Goal: Information Seeking & Learning: Learn about a topic

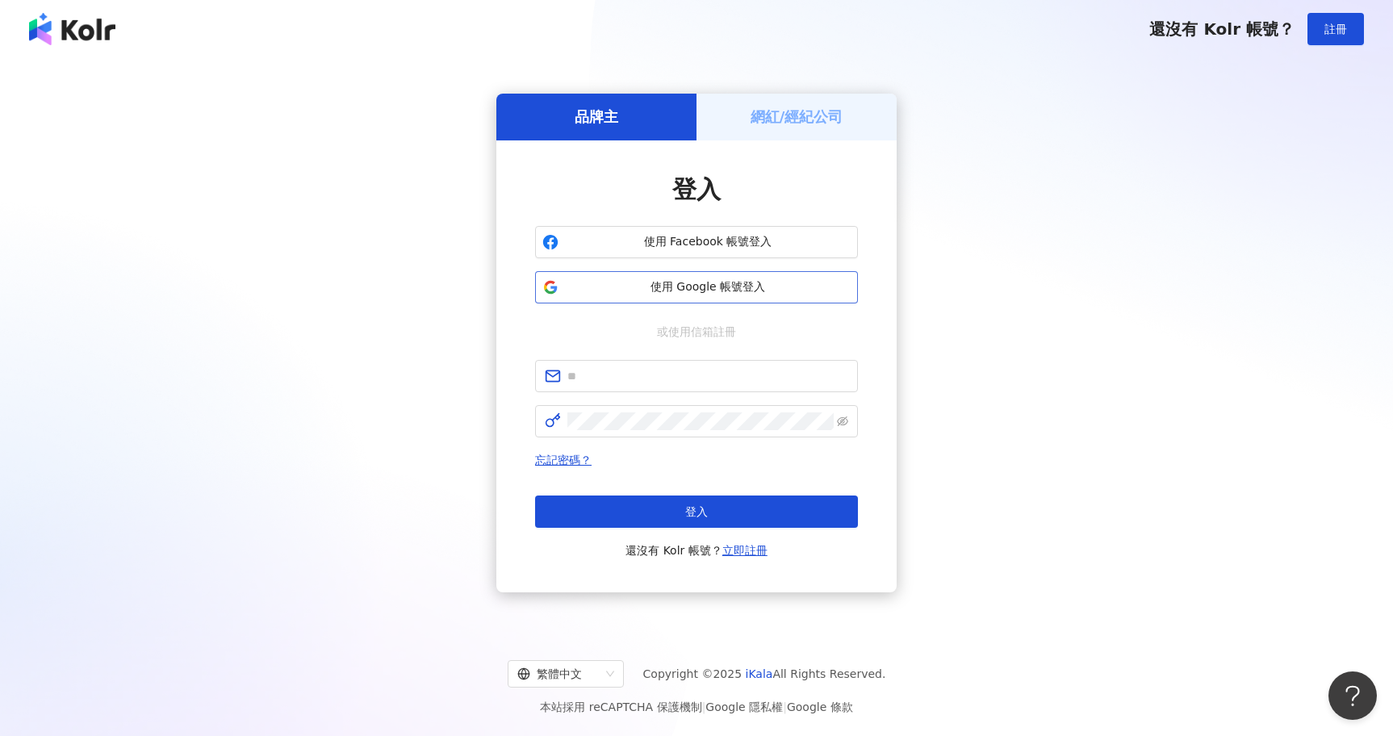
click at [707, 284] on span "使用 Google 帳號登入" at bounding box center [708, 287] width 286 height 16
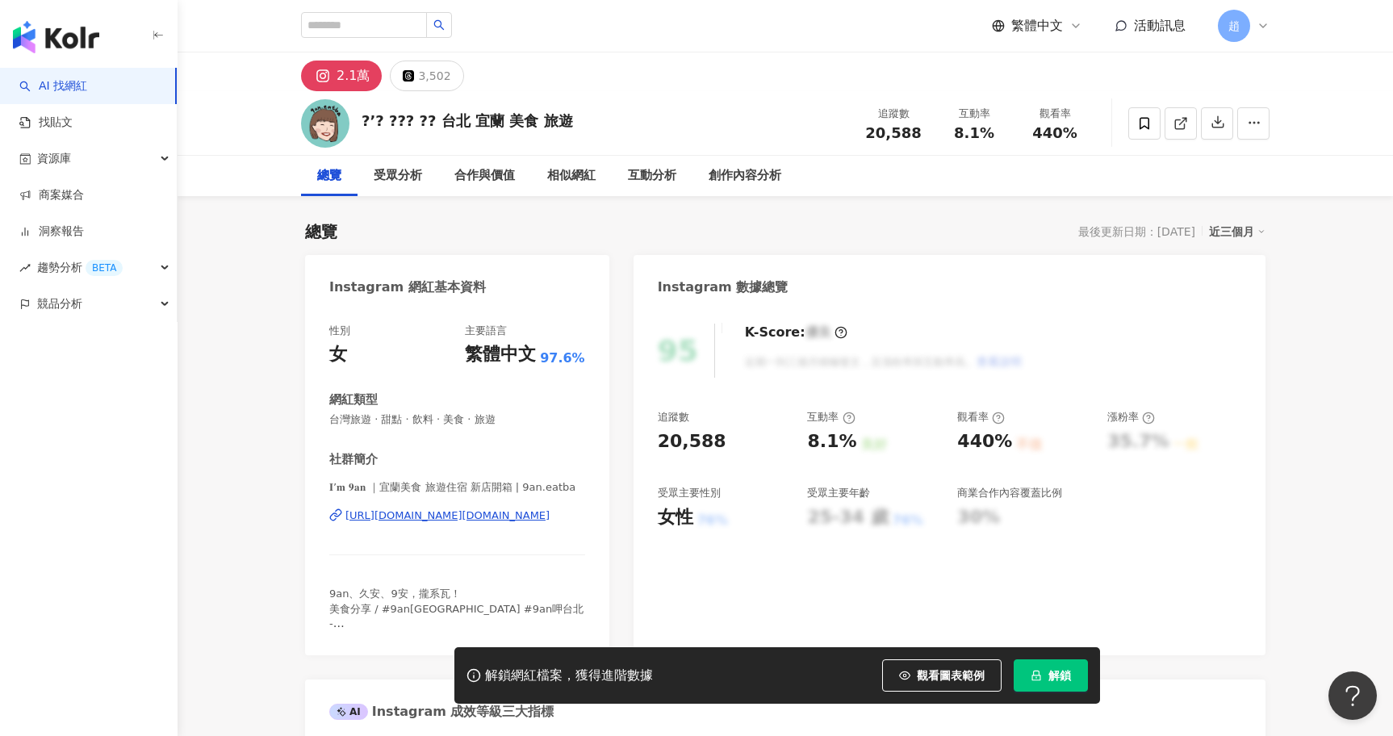
click at [1050, 684] on button "解鎖" at bounding box center [1051, 676] width 74 height 32
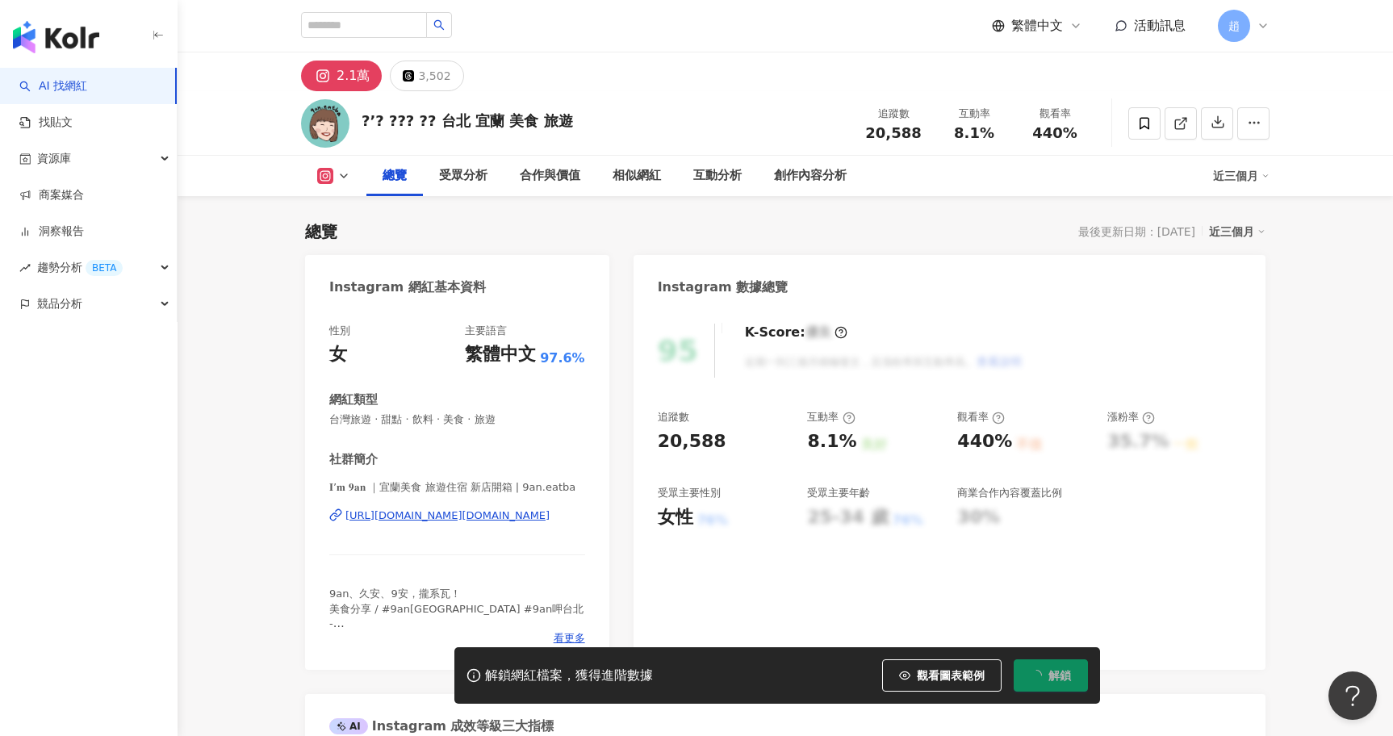
scroll to position [99, 0]
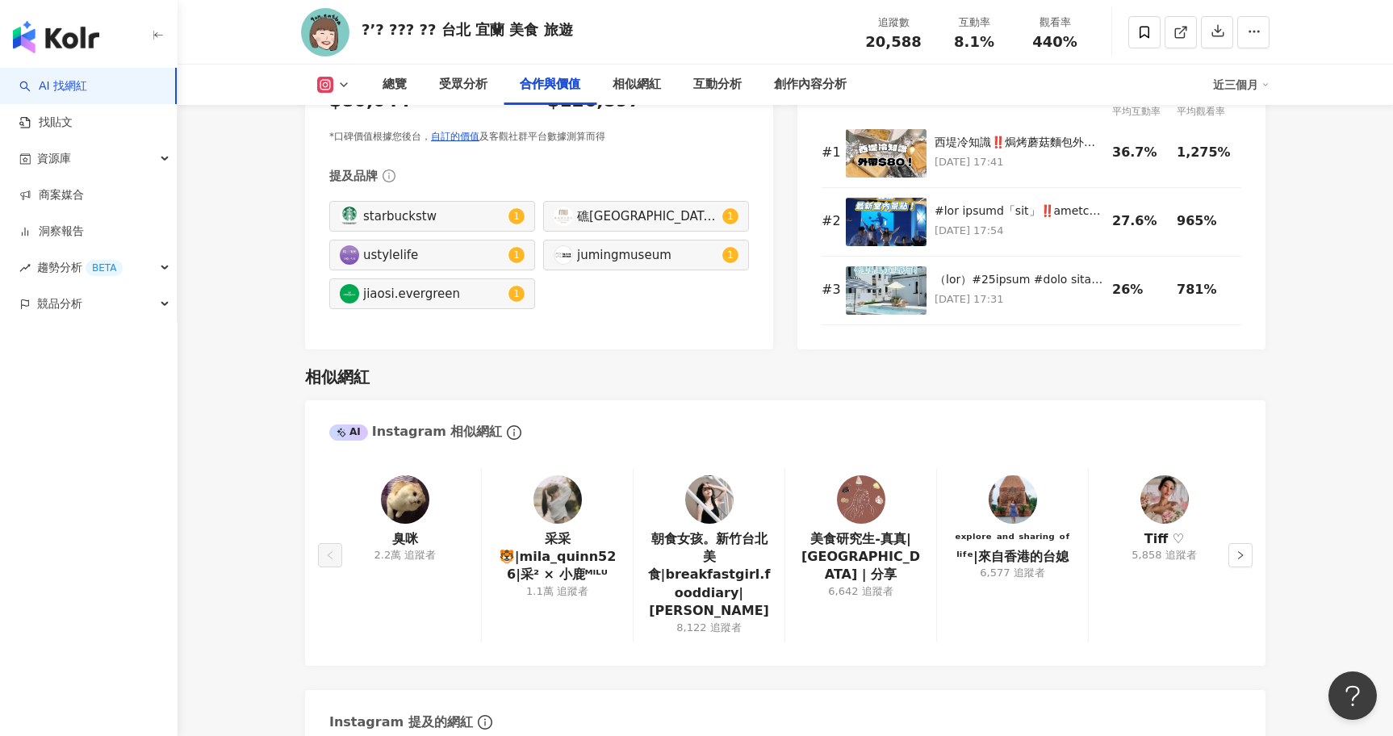
scroll to position [2441, 0]
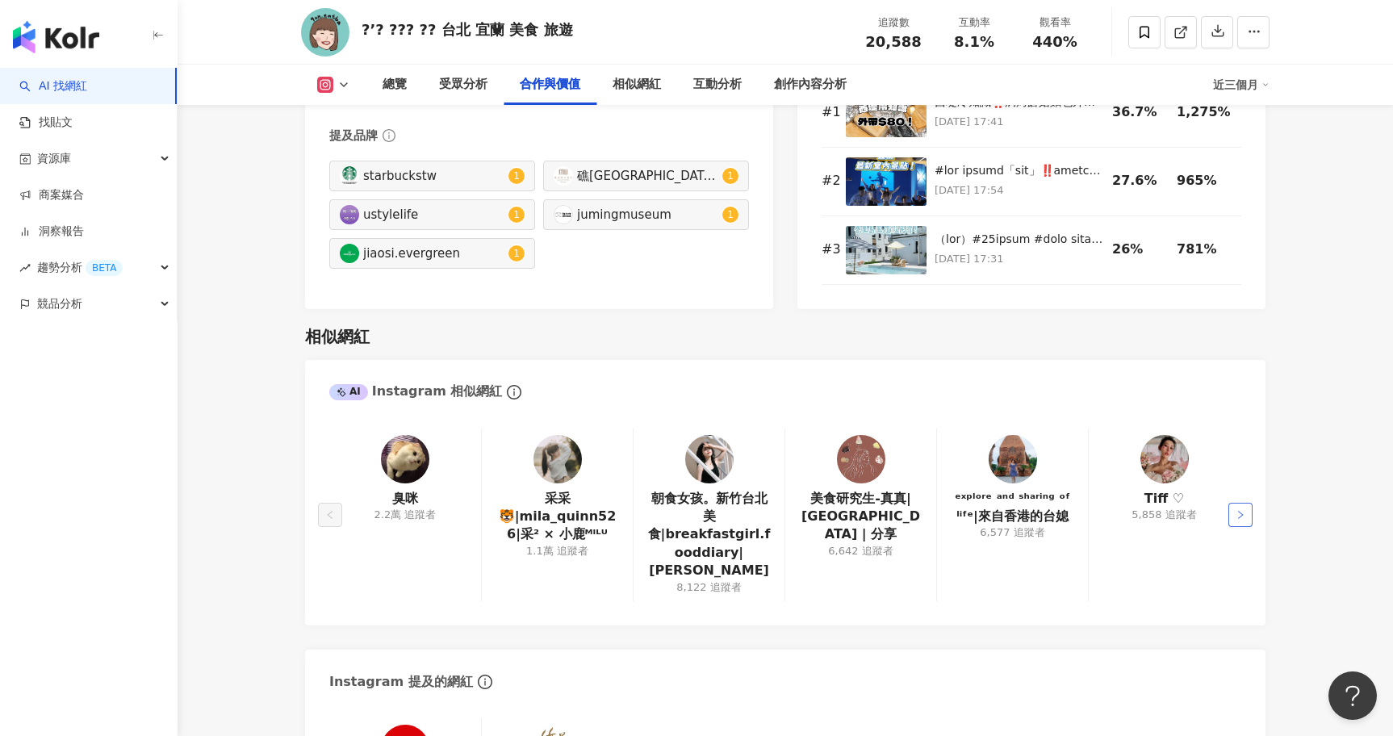
click at [1249, 503] on button "button" at bounding box center [1241, 515] width 24 height 24
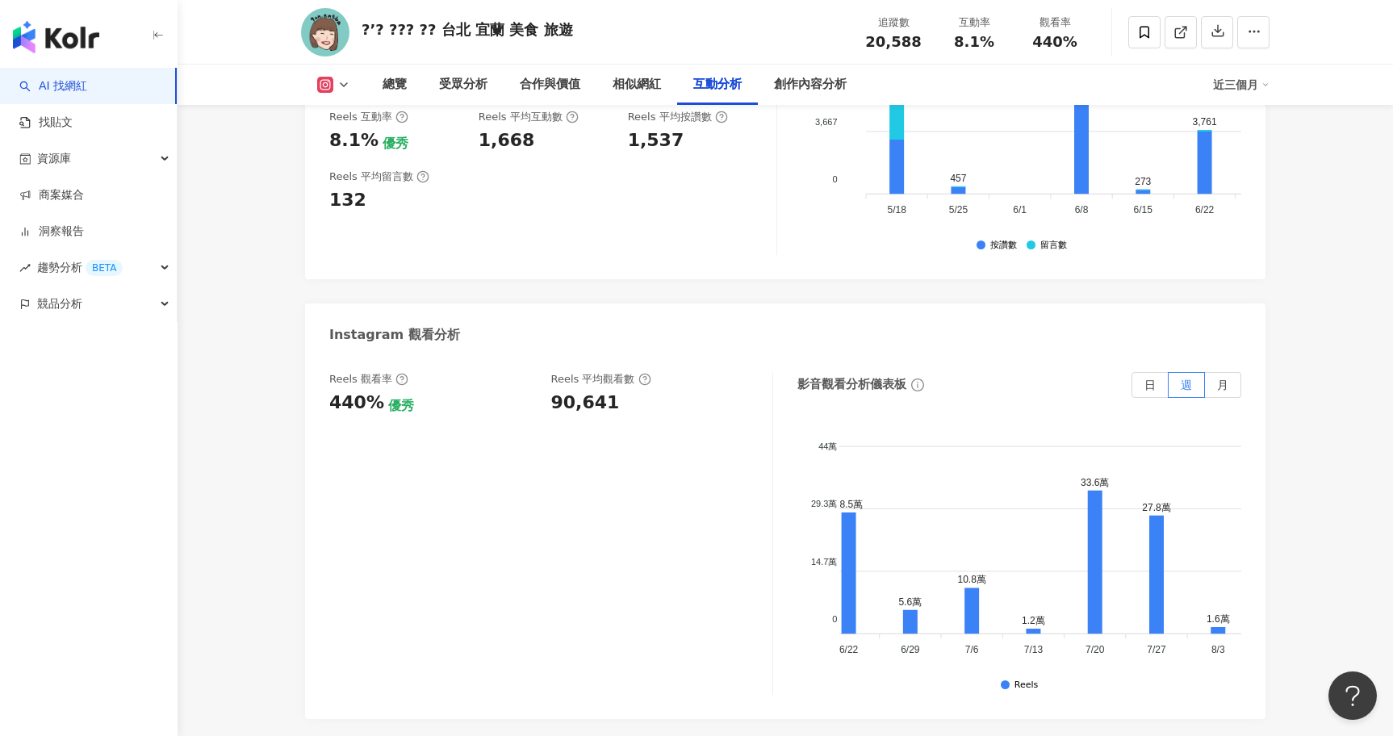
scroll to position [0, 485]
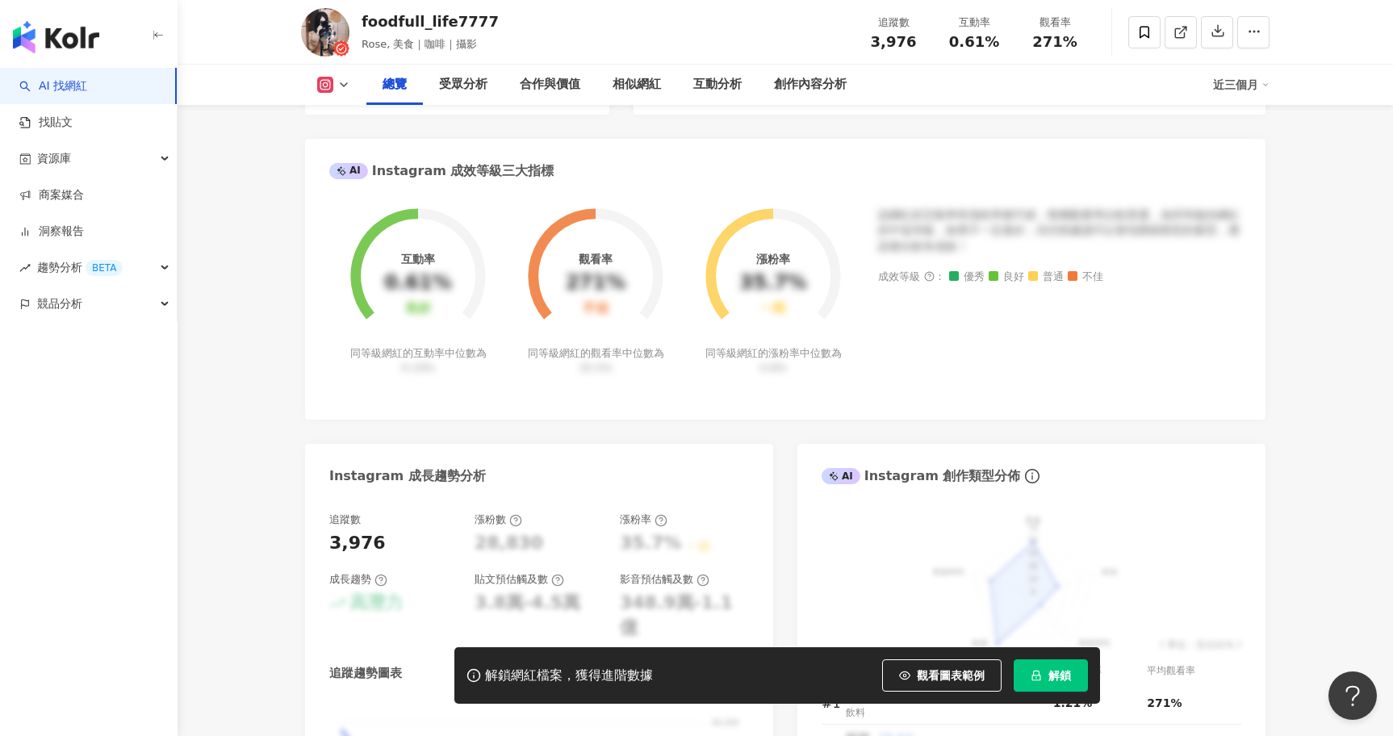
scroll to position [241, 0]
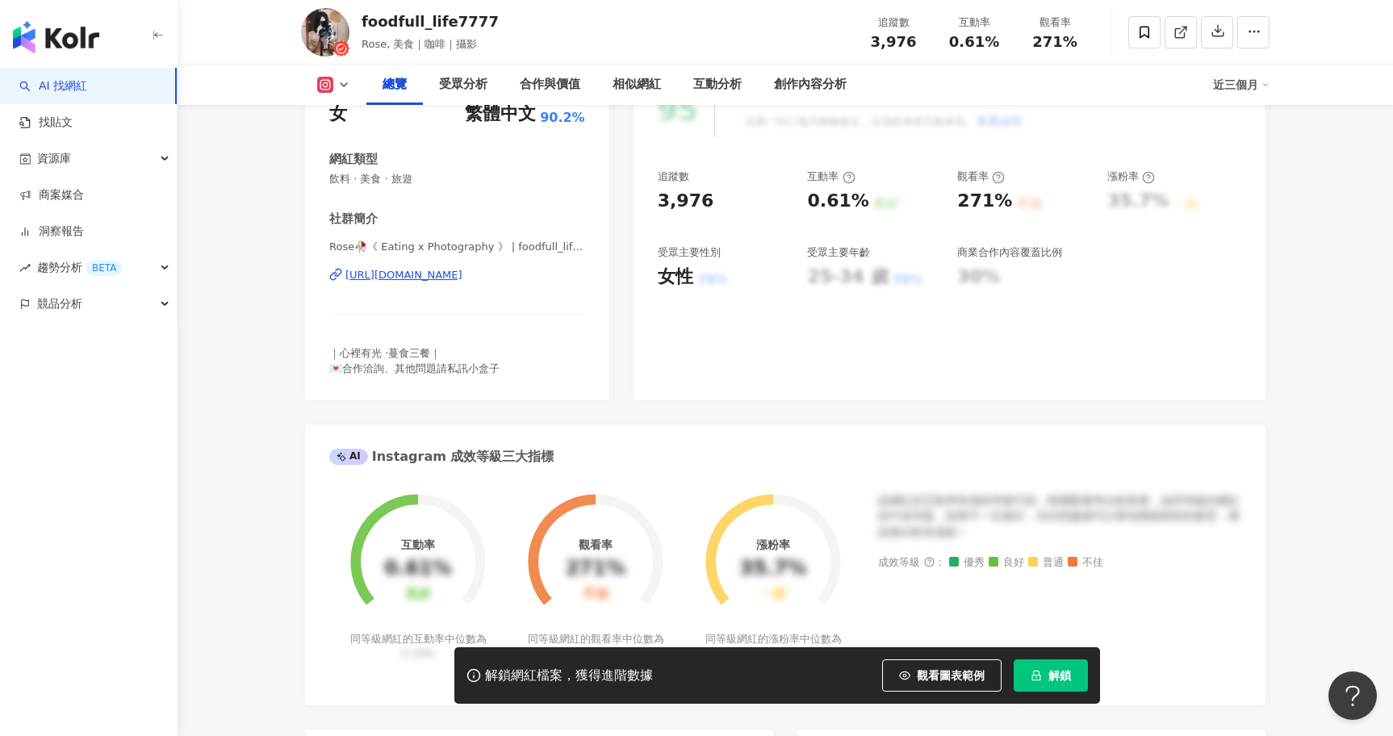
click at [1058, 672] on span "解鎖" at bounding box center [1060, 675] width 23 height 13
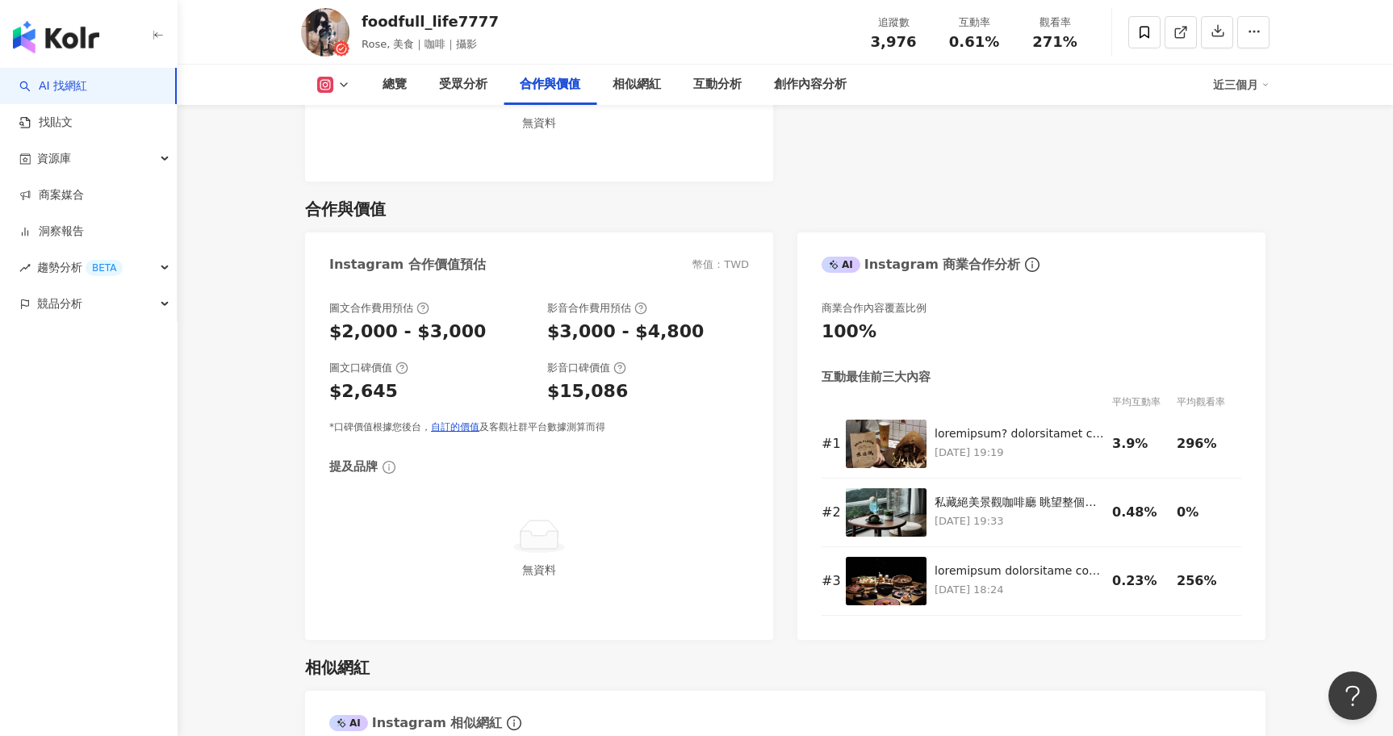
scroll to position [2259, 0]
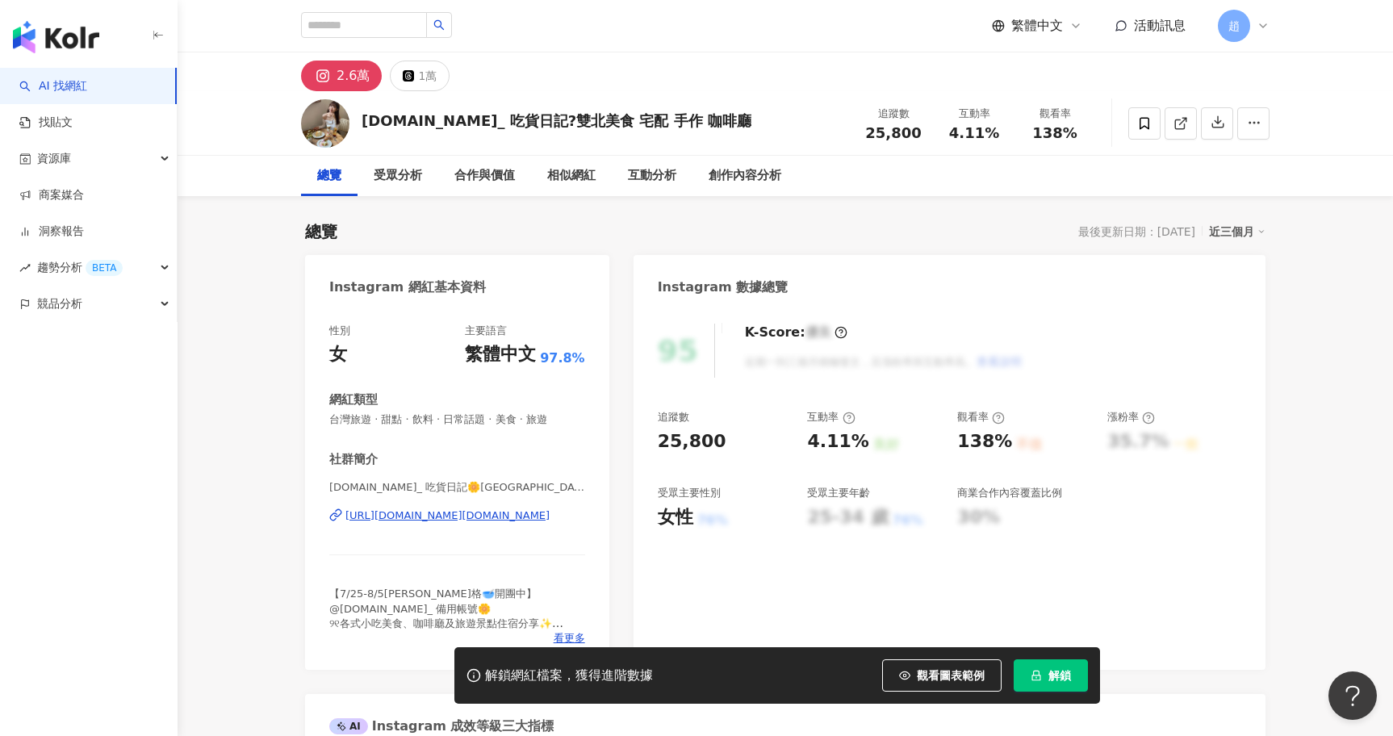
click at [1046, 670] on button "解鎖" at bounding box center [1051, 676] width 74 height 32
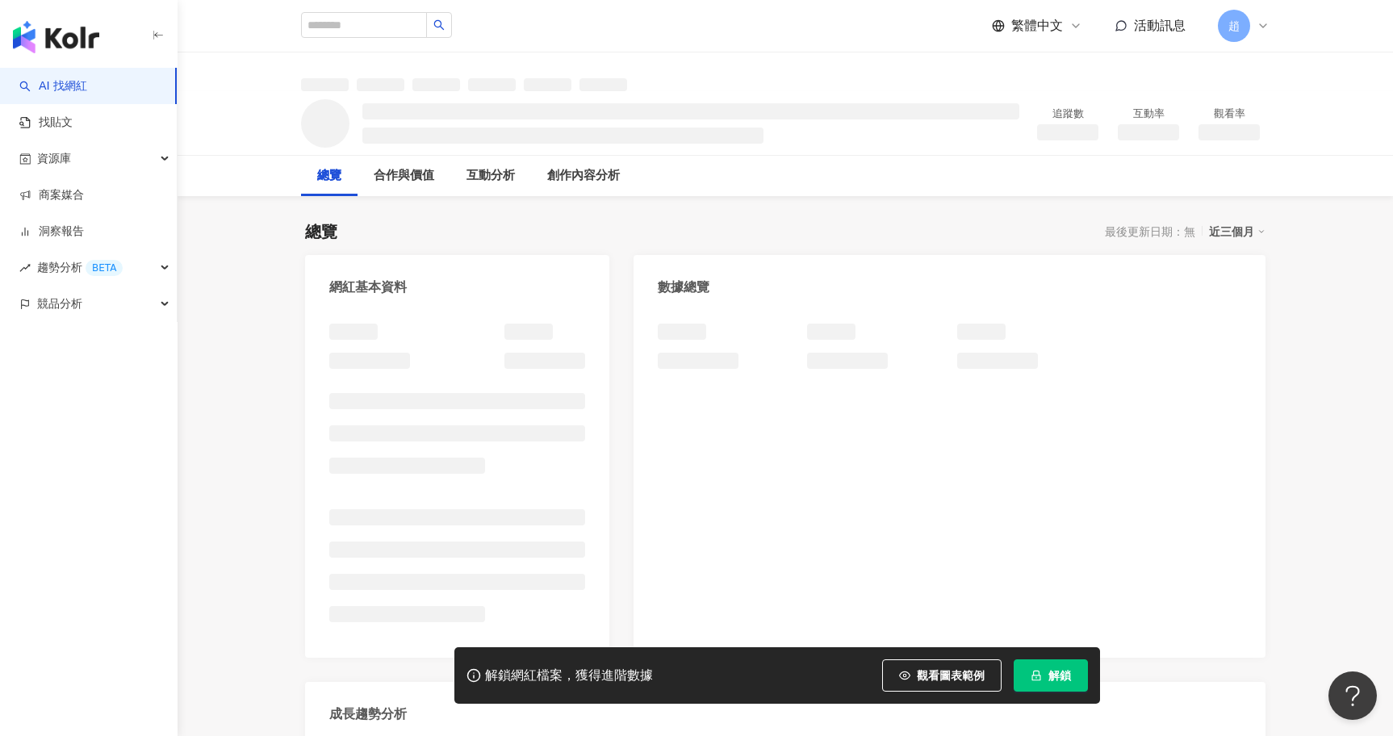
click at [1048, 677] on button "解鎖" at bounding box center [1051, 676] width 74 height 32
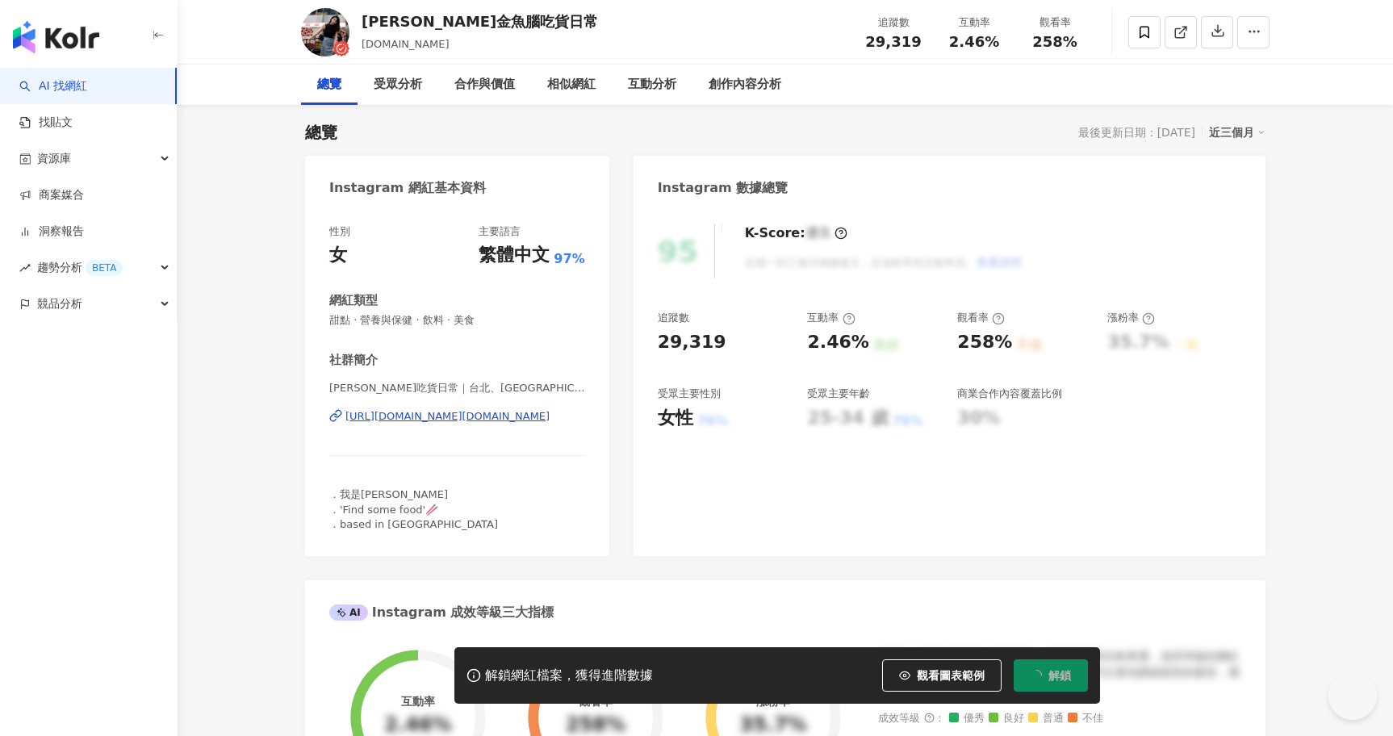
scroll to position [99, 0]
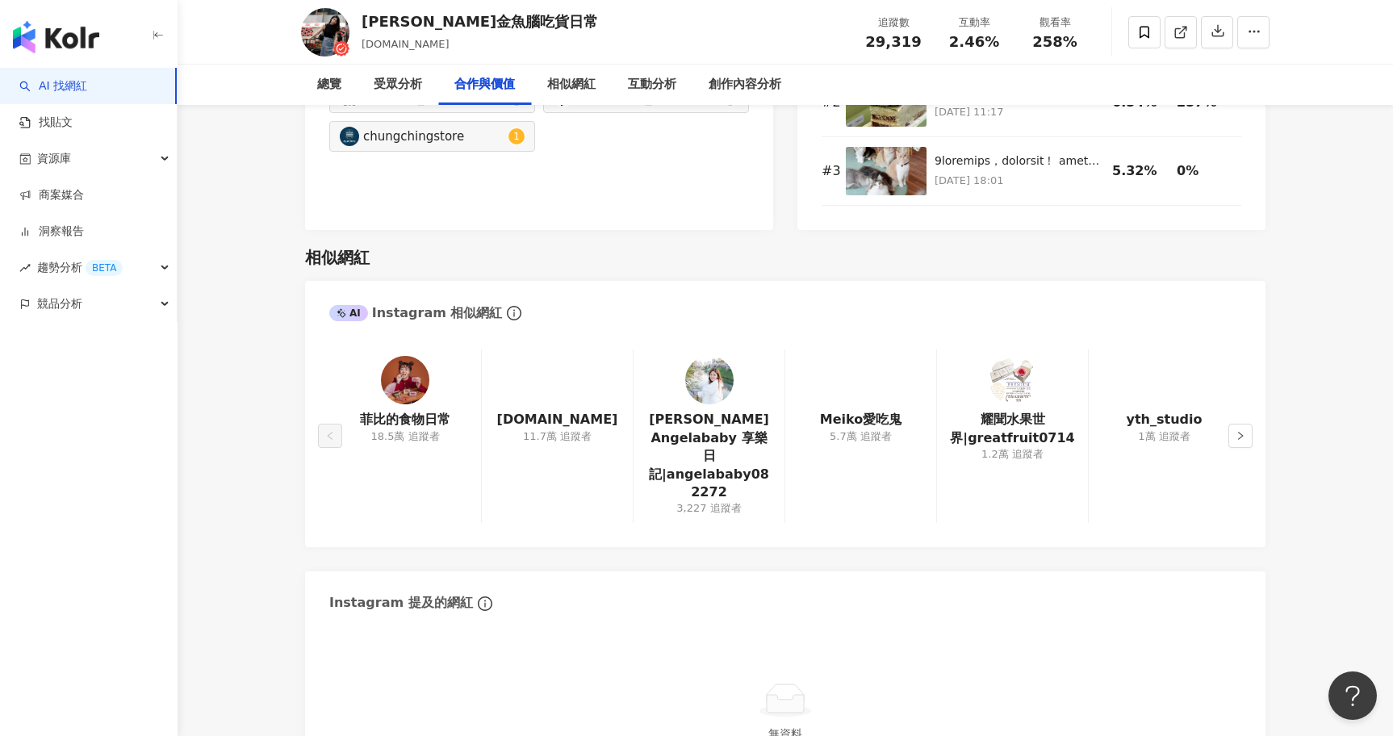
scroll to position [2521, 0]
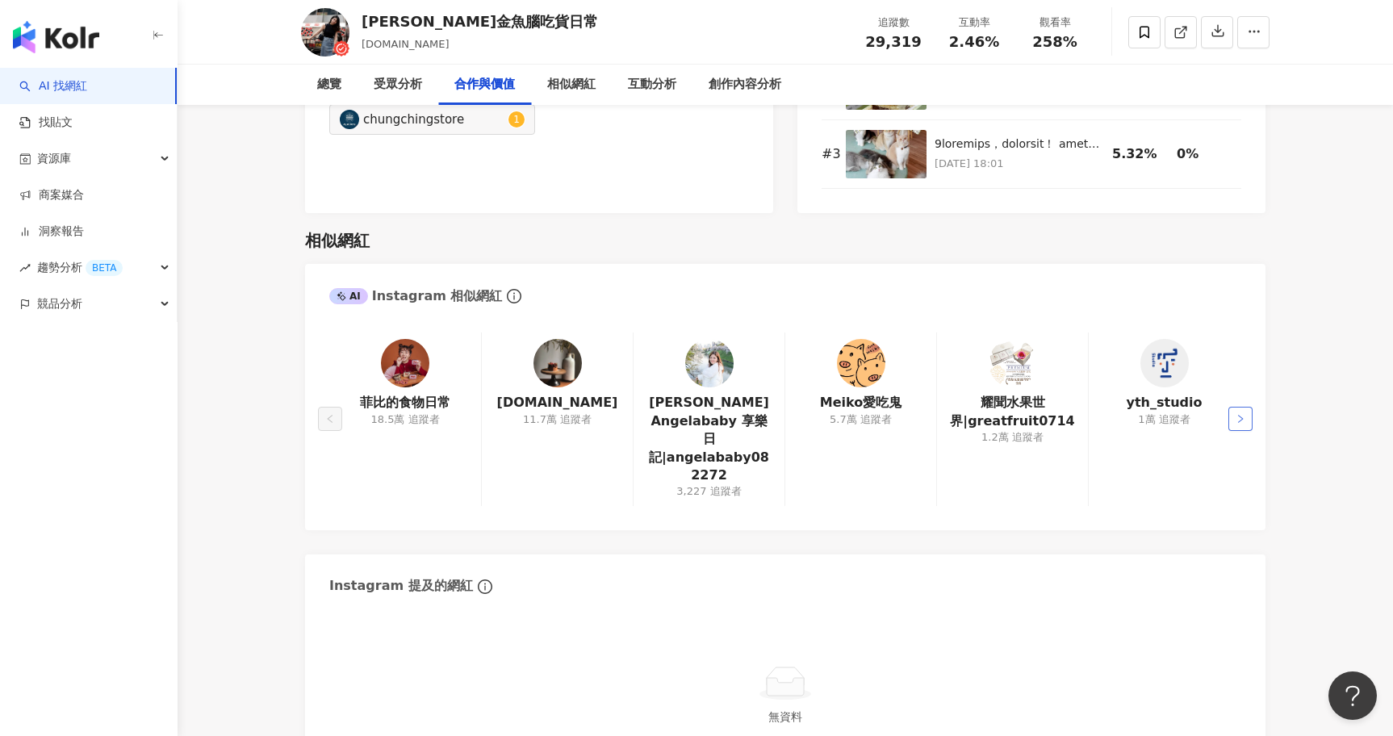
click at [1242, 414] on icon "right" at bounding box center [1241, 419] width 10 height 10
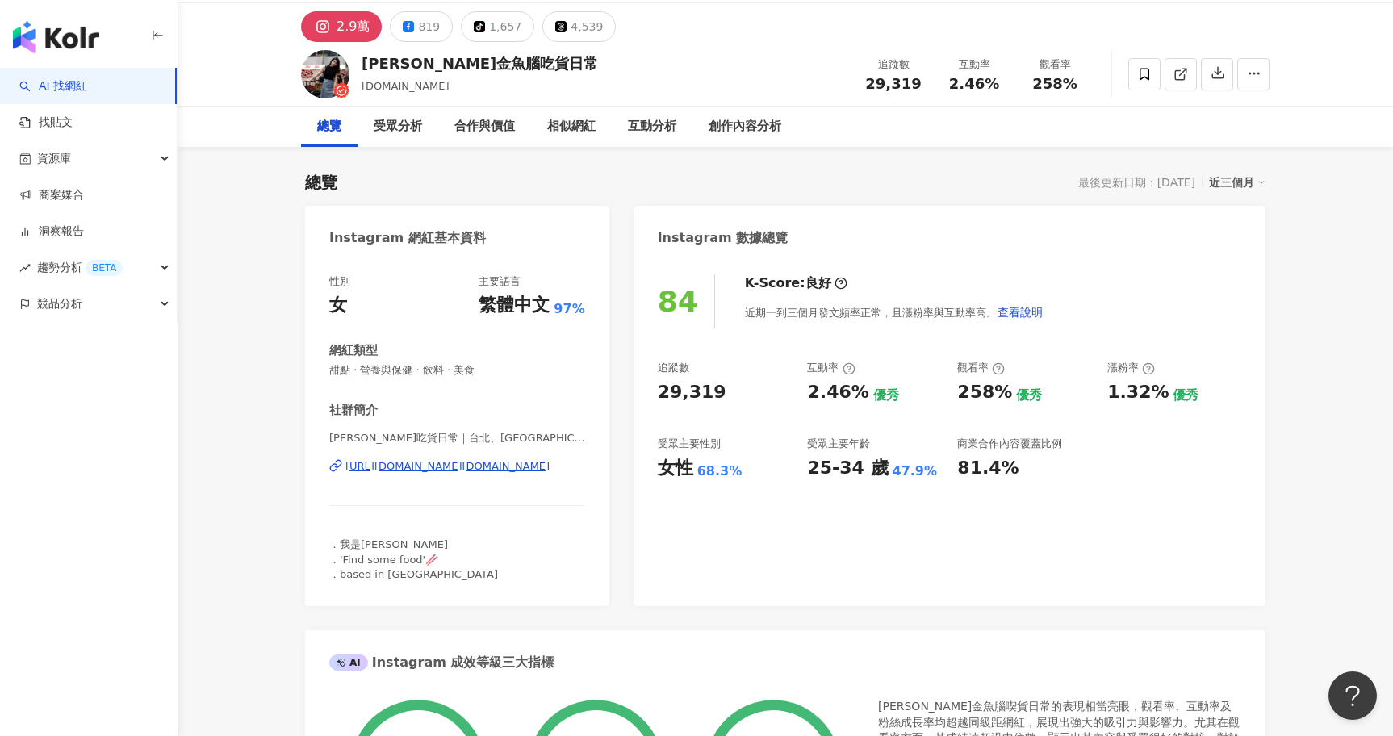
scroll to position [0, 0]
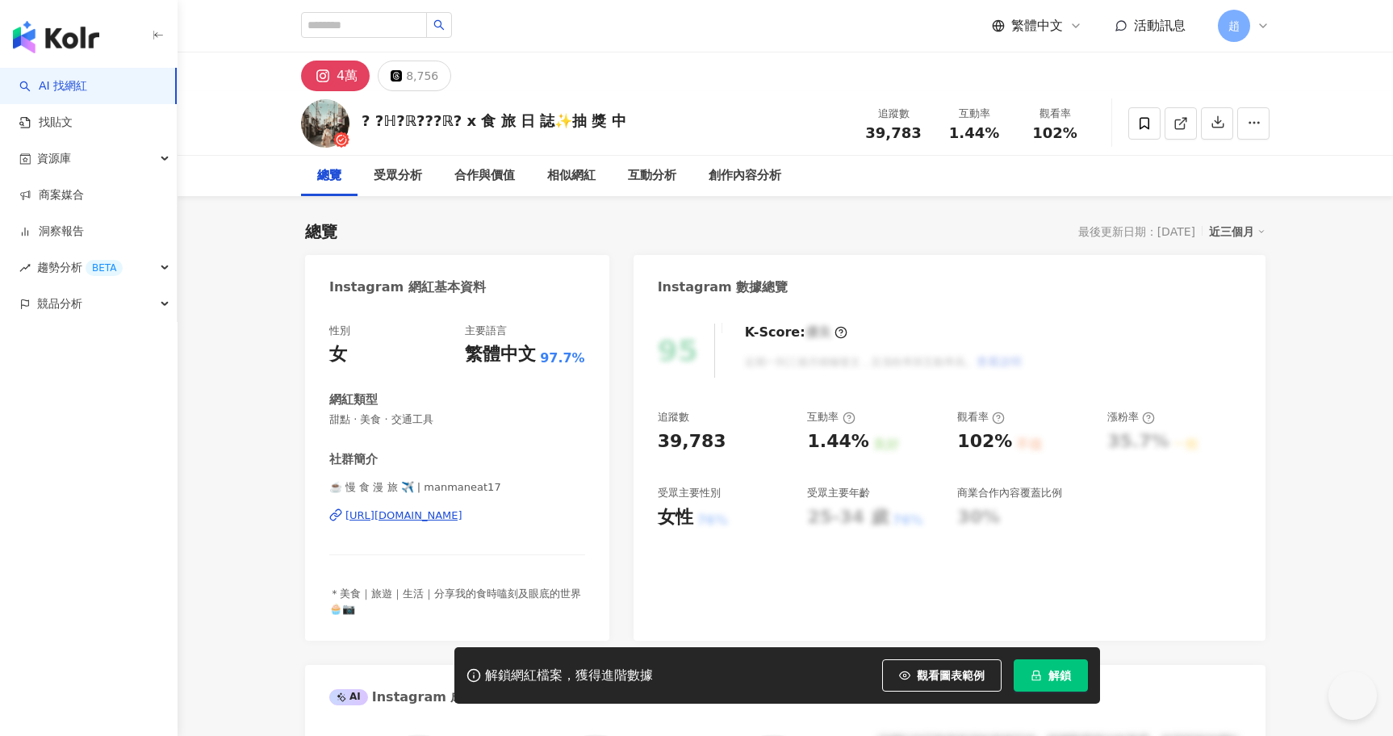
scroll to position [99, 0]
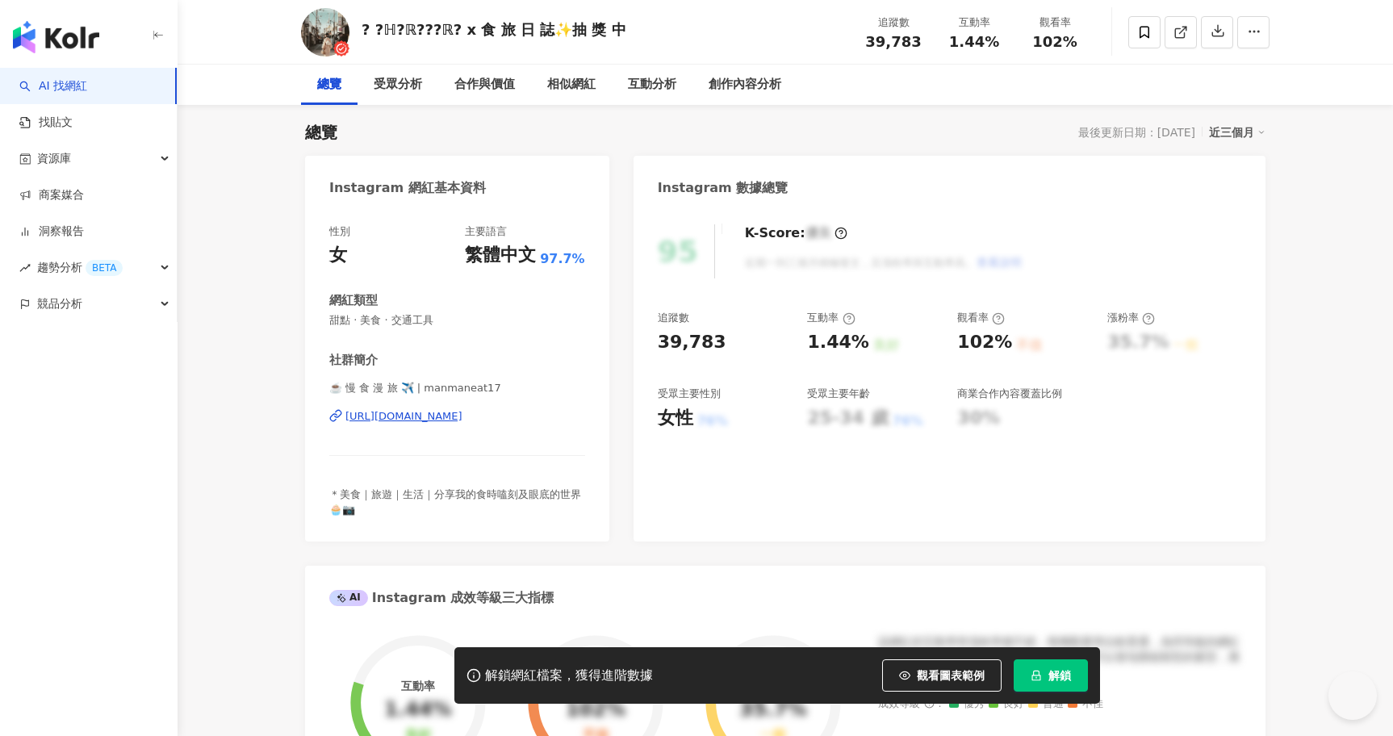
click at [1075, 678] on button "解鎖" at bounding box center [1051, 676] width 74 height 32
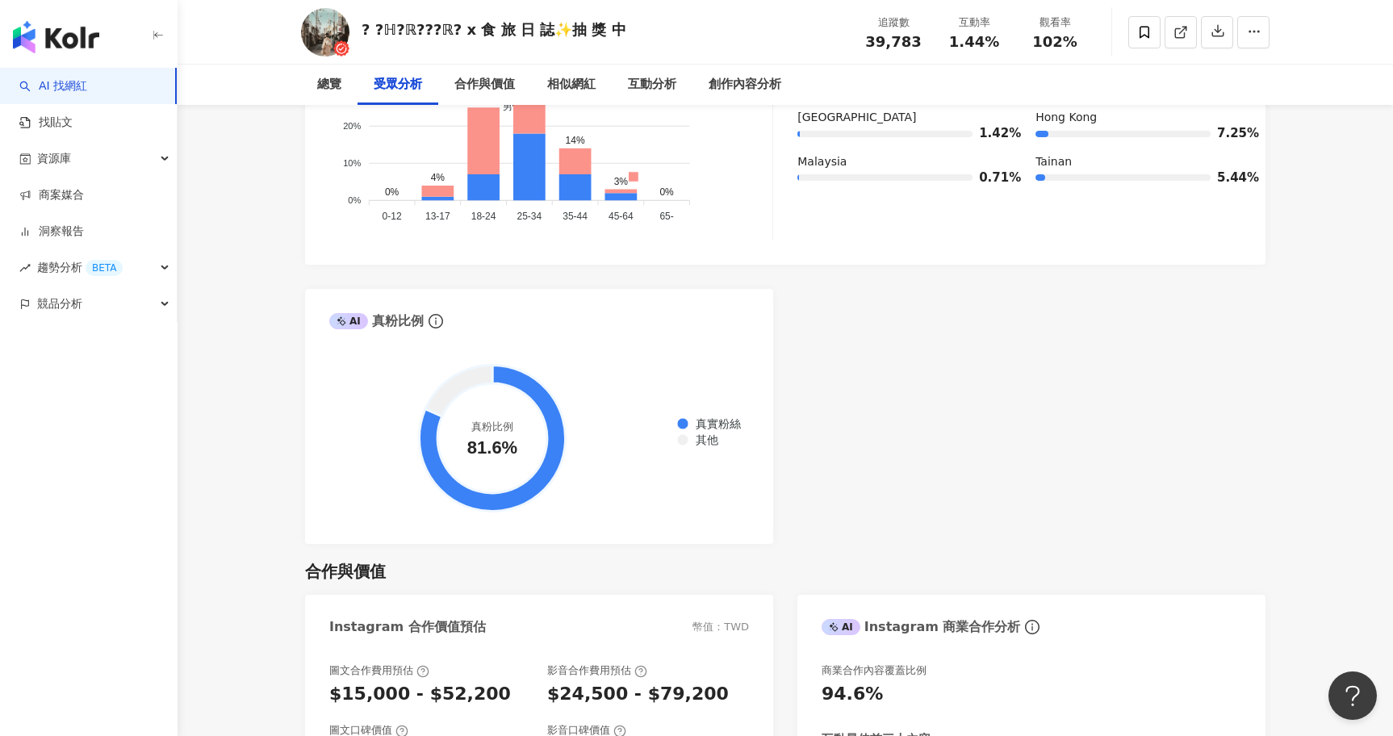
scroll to position [1875, 0]
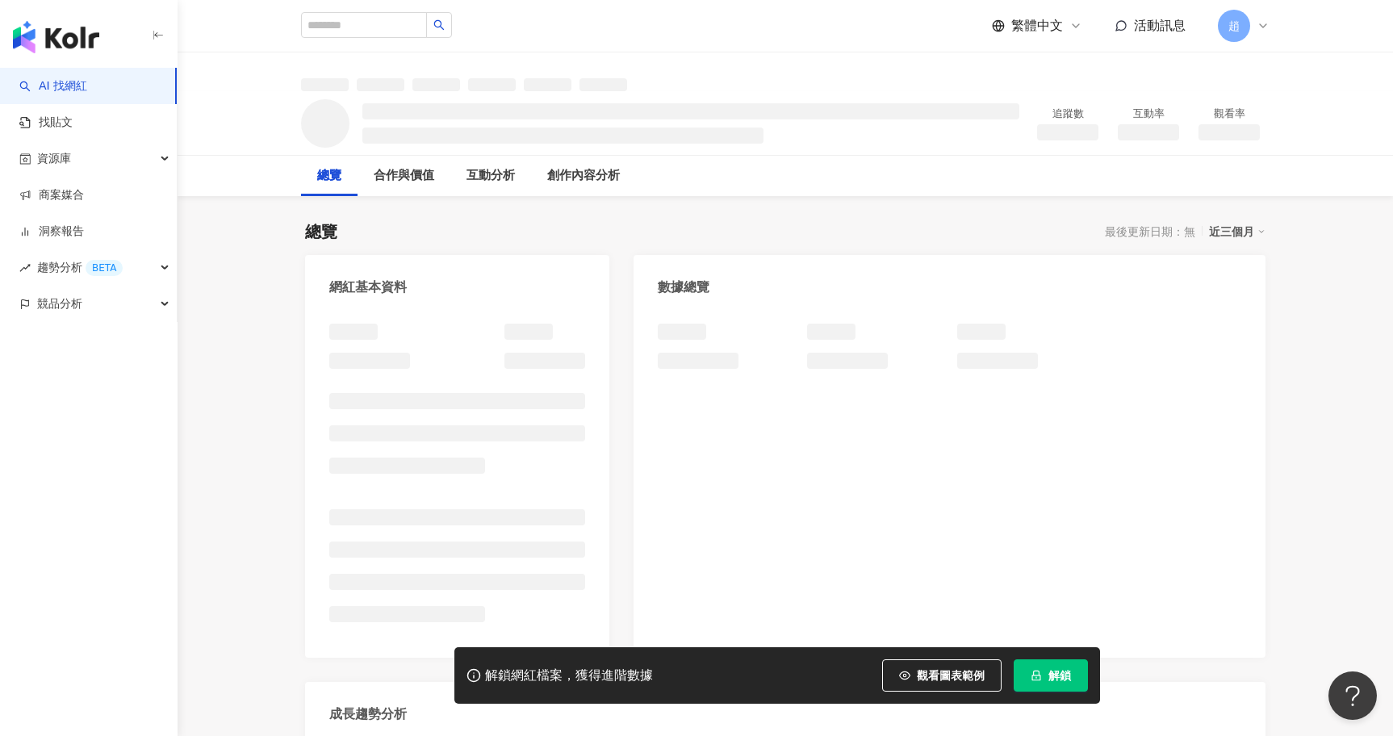
click at [1052, 685] on button "解鎖" at bounding box center [1051, 676] width 74 height 32
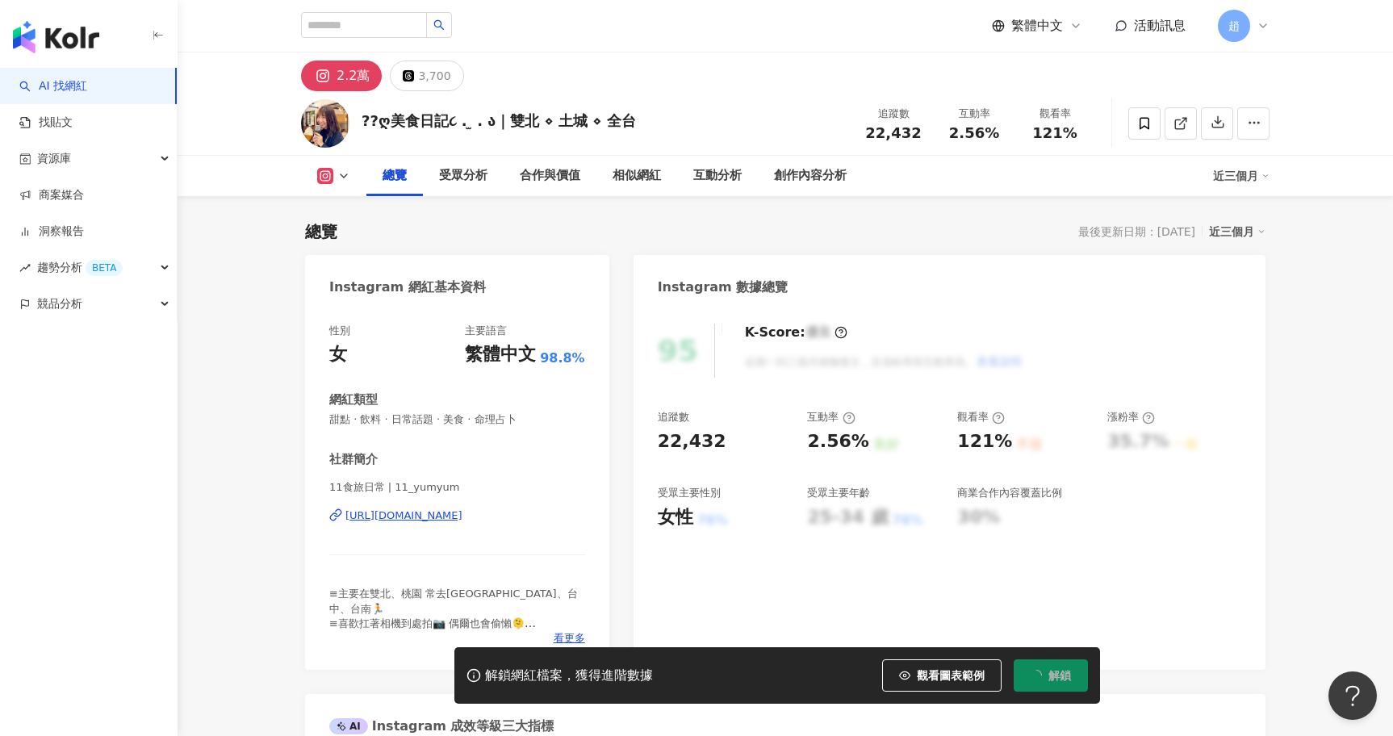
scroll to position [99, 0]
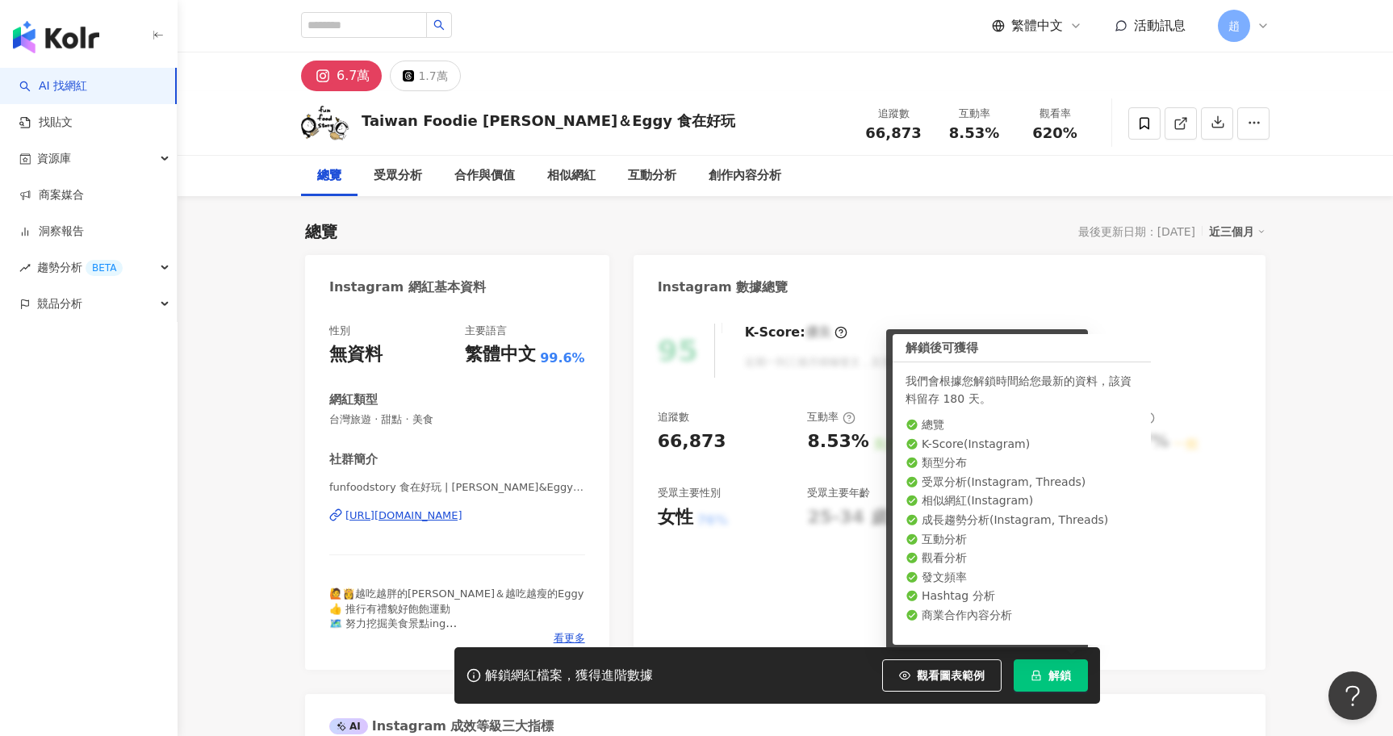
click at [1045, 659] on div "解鎖網紅檔案，獲得進階數據 觀看圖表範例 解鎖" at bounding box center [778, 675] width 646 height 57
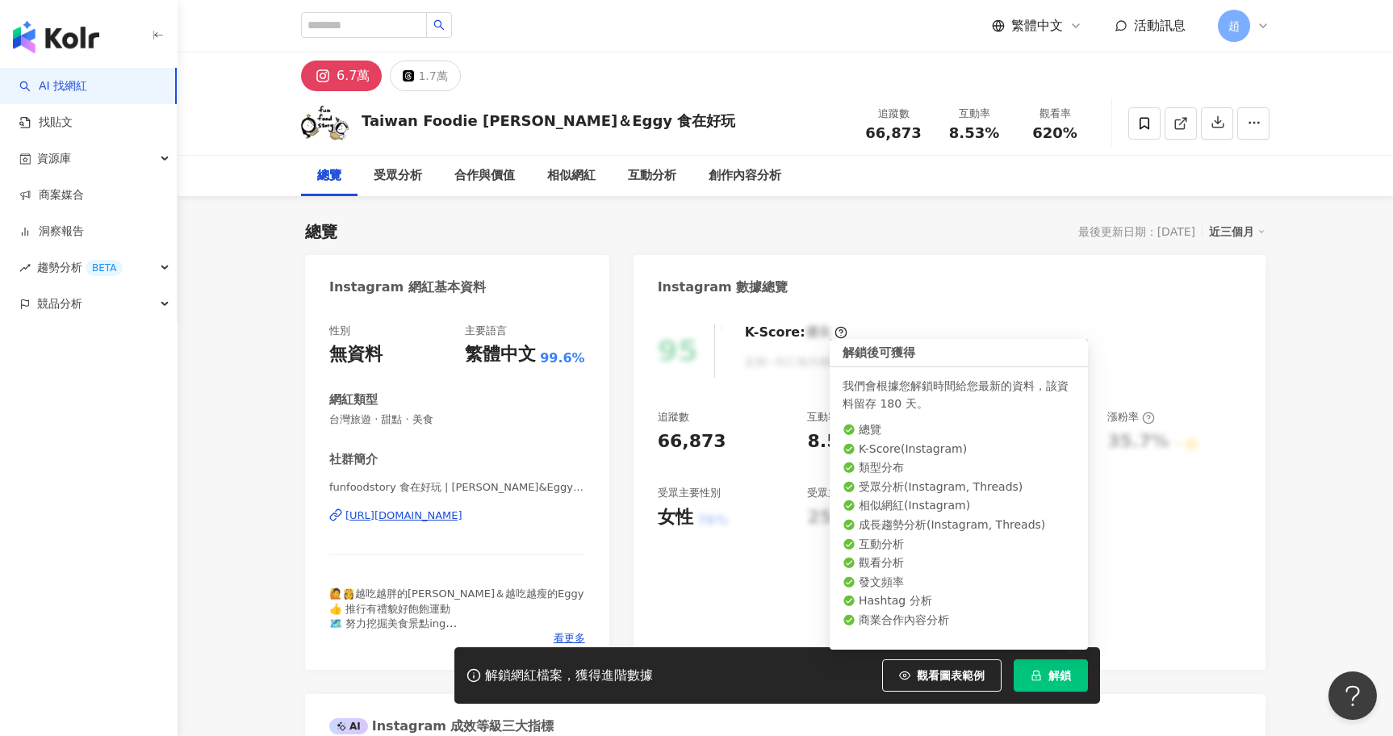
drag, startPoint x: 1052, startPoint y: 677, endPoint x: 1094, endPoint y: 509, distance: 173.9
click at [1053, 677] on span "解鎖" at bounding box center [1060, 675] width 23 height 13
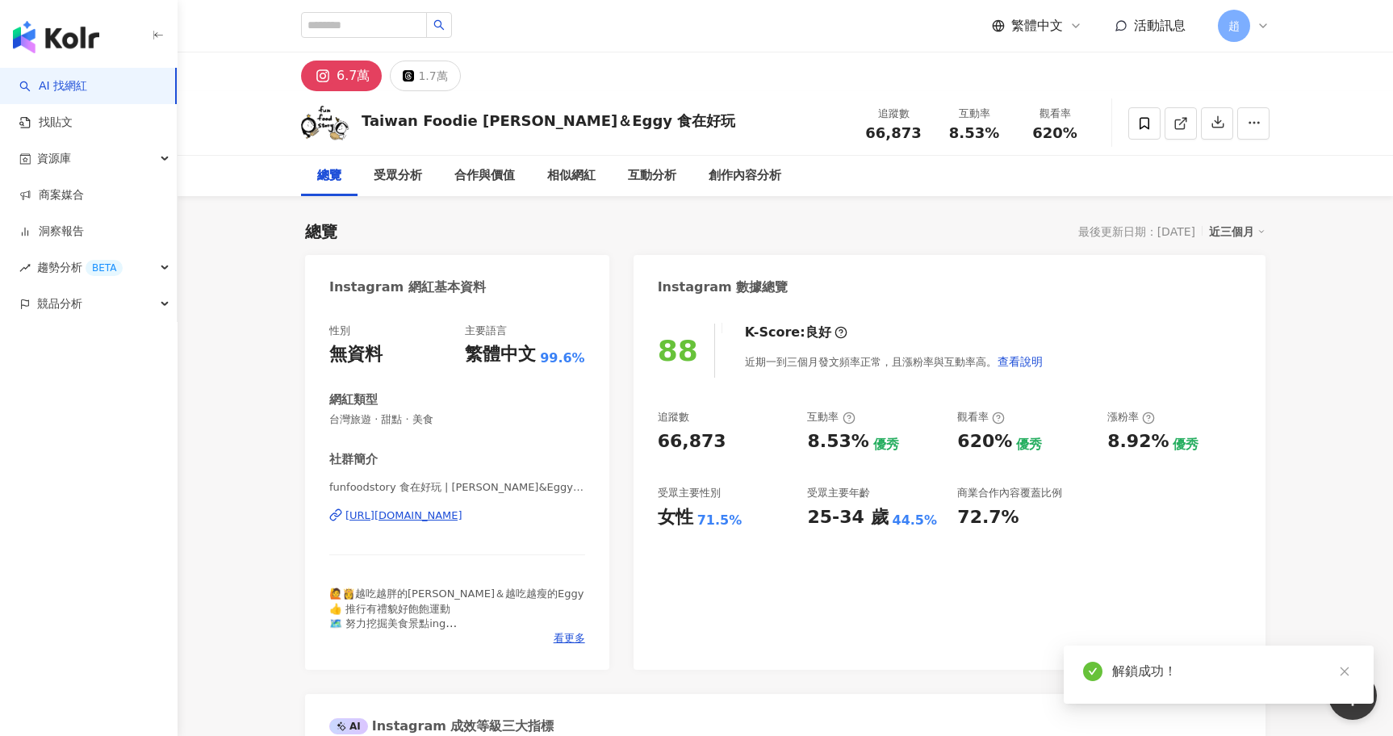
click at [765, 459] on div "追蹤數 66,873 互動率 8.53% 優秀 觀看率 620% 優秀 漲粉率 8.92% 優秀 受眾主要性別 女性 71.5% 受眾主要年齡 25-34 歲…" at bounding box center [950, 469] width 584 height 119
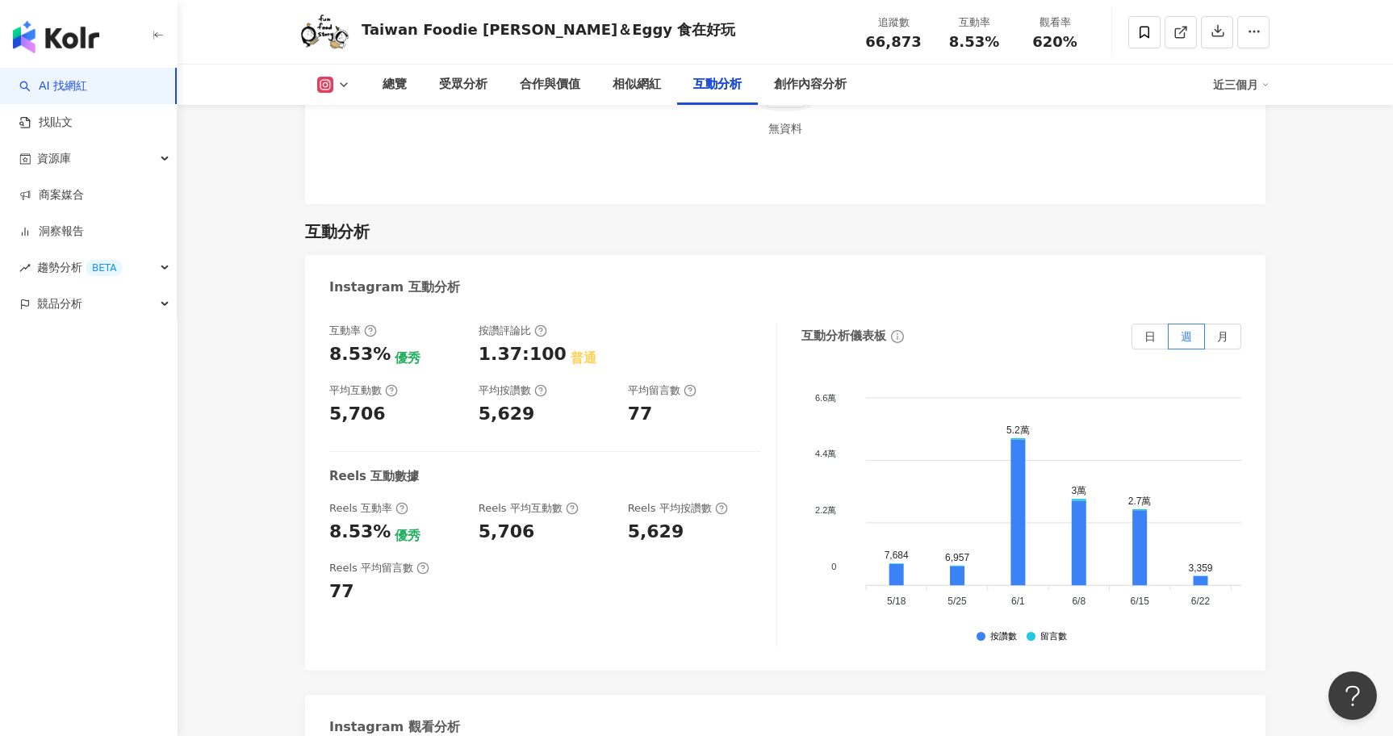
click at [750, 546] on div "互動率 8.53% 優秀 按讚評論比 1.37:100 普通 平均互動數 5,706 平均按讚數 5,629 平均留言數 77 Reels 互動數據 Reel…" at bounding box center [553, 485] width 448 height 323
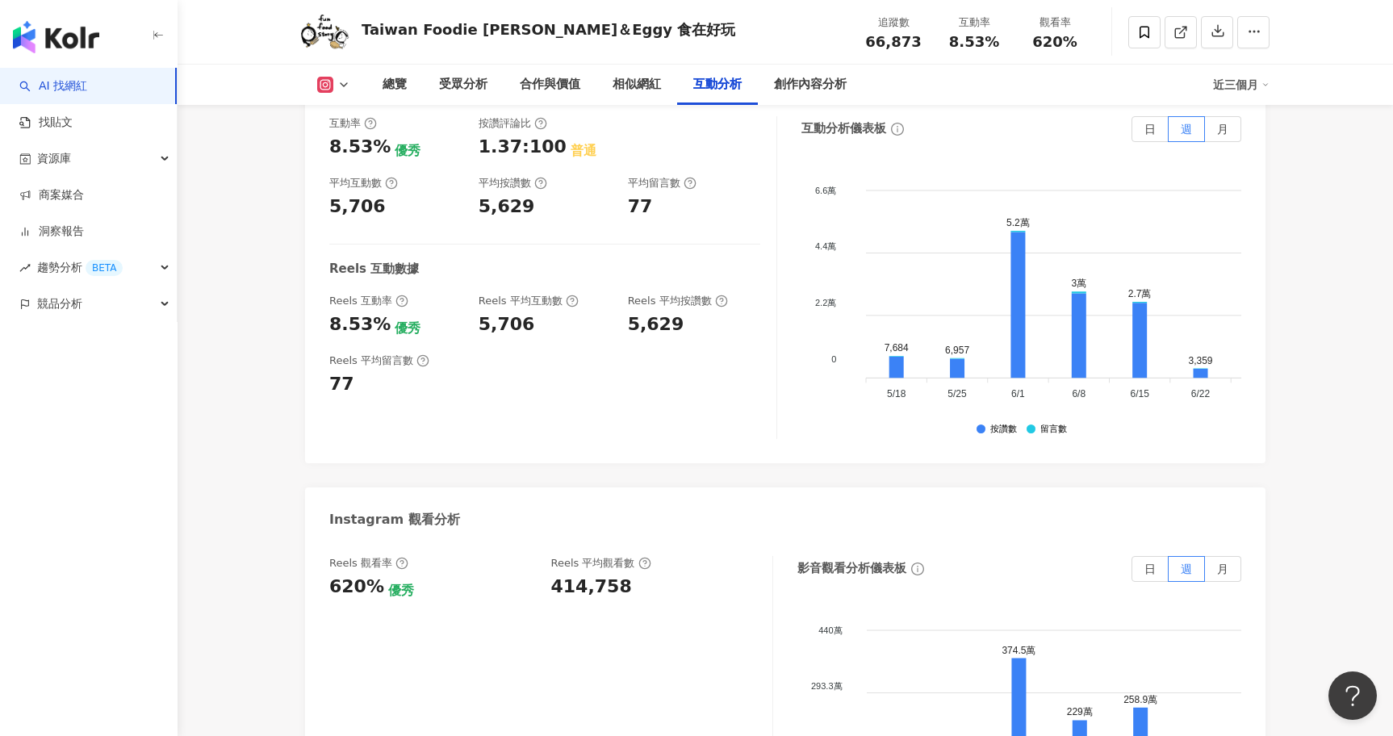
scroll to position [3409, 0]
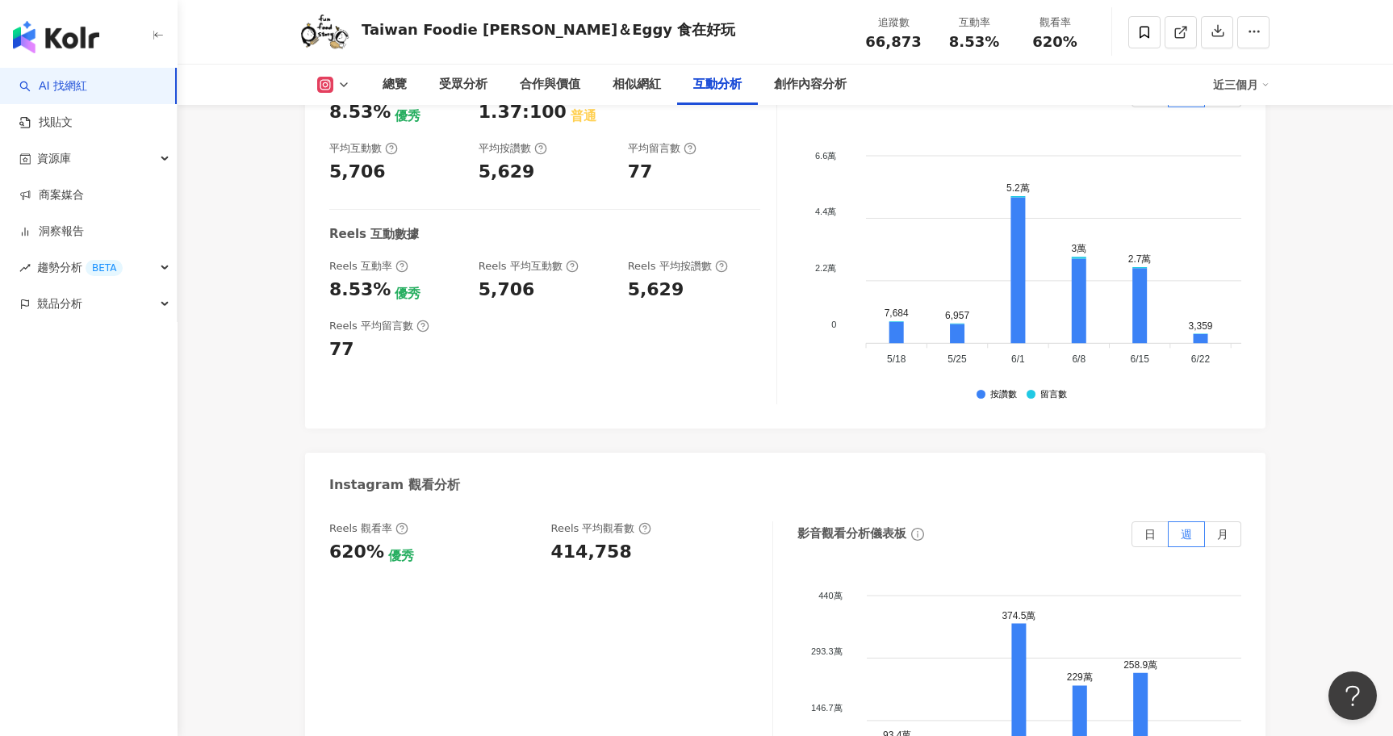
click at [623, 530] on div "Reels 觀看率 620% 優秀 [PERSON_NAME] 平均觀看數 414,758" at bounding box center [551, 683] width 444 height 323
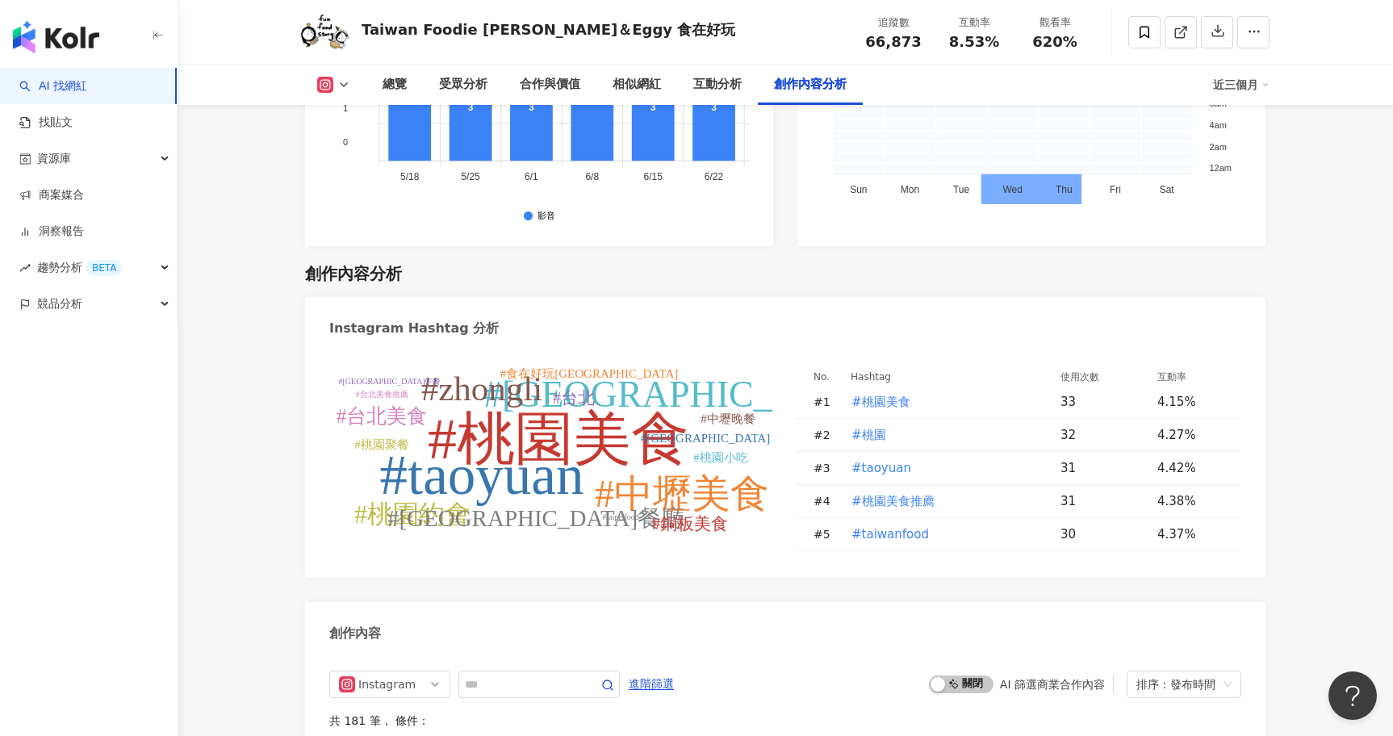
scroll to position [4863, 0]
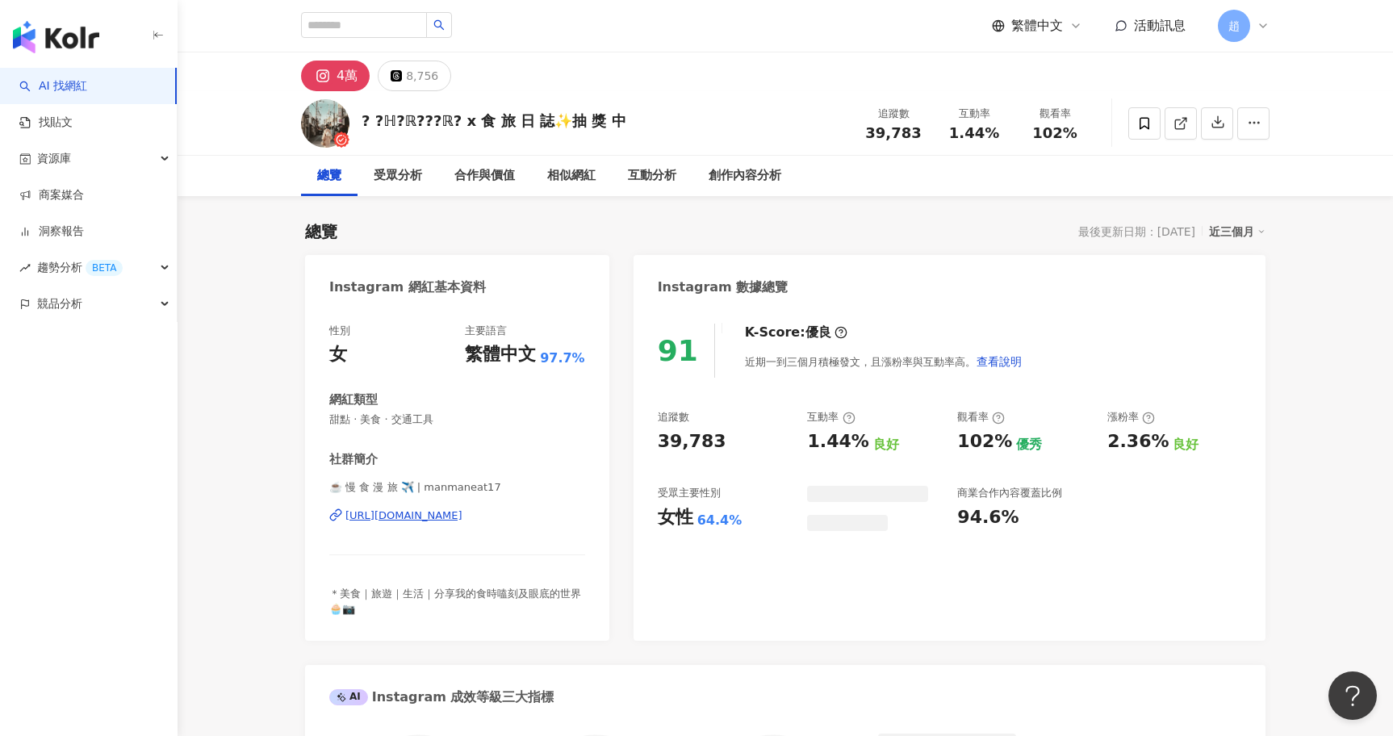
scroll to position [99, 0]
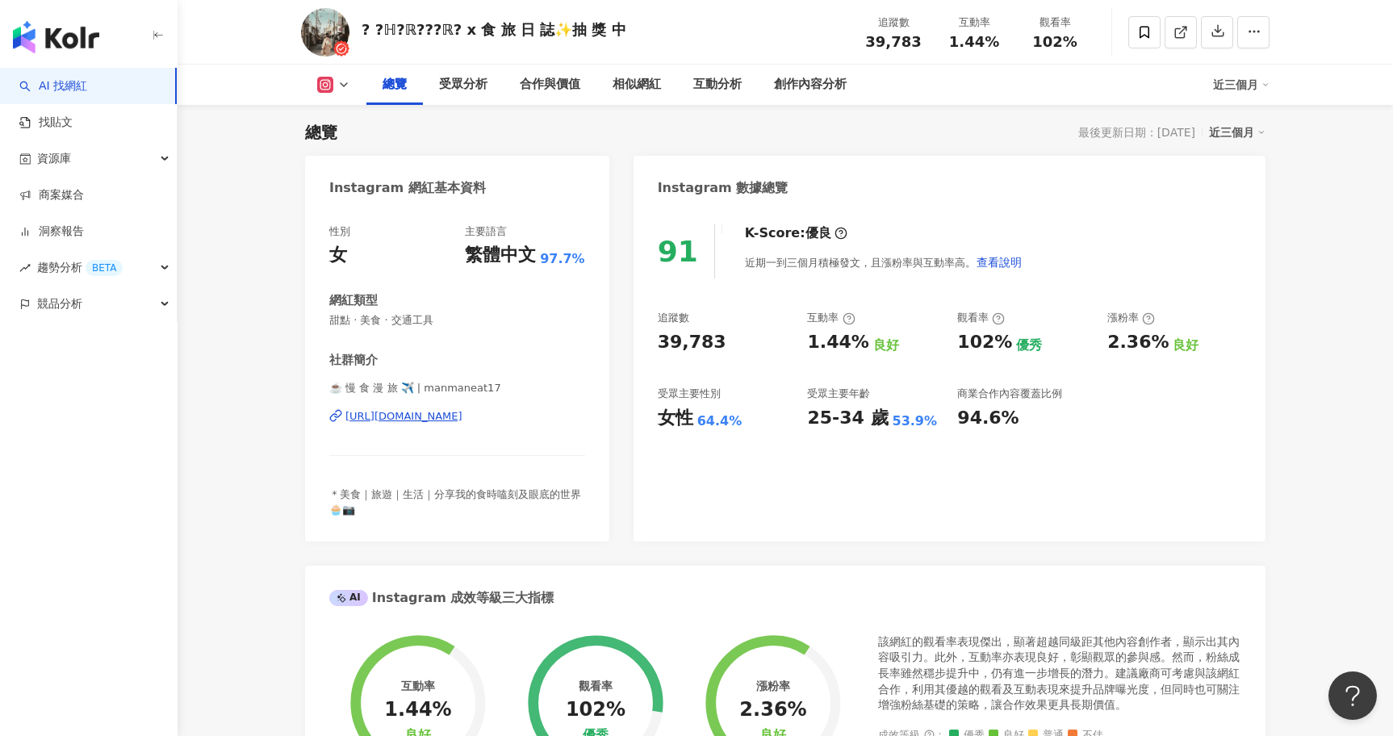
click at [874, 494] on div "91 K-Score : 優良 近期一到三個月積極發文，且漲粉率與互動率高。 查看說明 追蹤數 39,783 互動率 1.44% 良好 觀看率 102% 優秀…" at bounding box center [950, 374] width 632 height 333
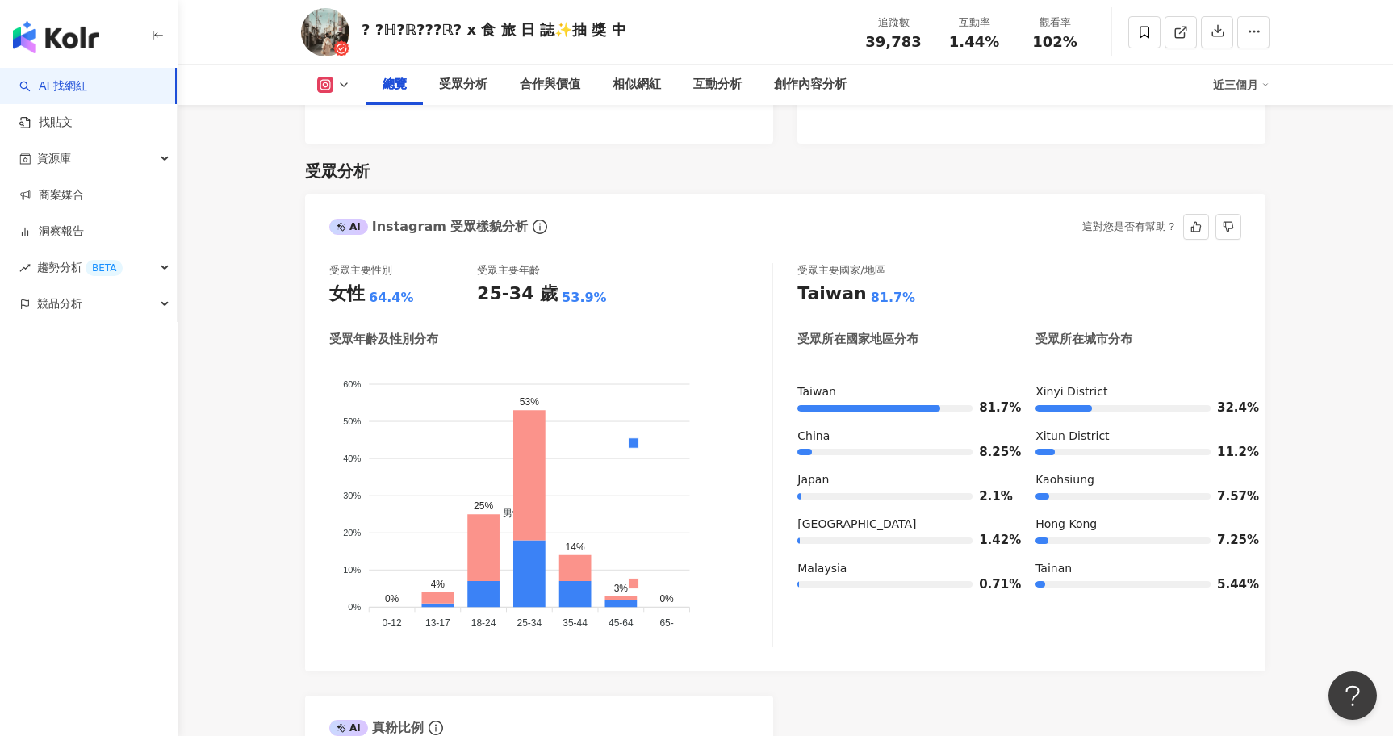
scroll to position [826, 0]
